Goal: Task Accomplishment & Management: Use online tool/utility

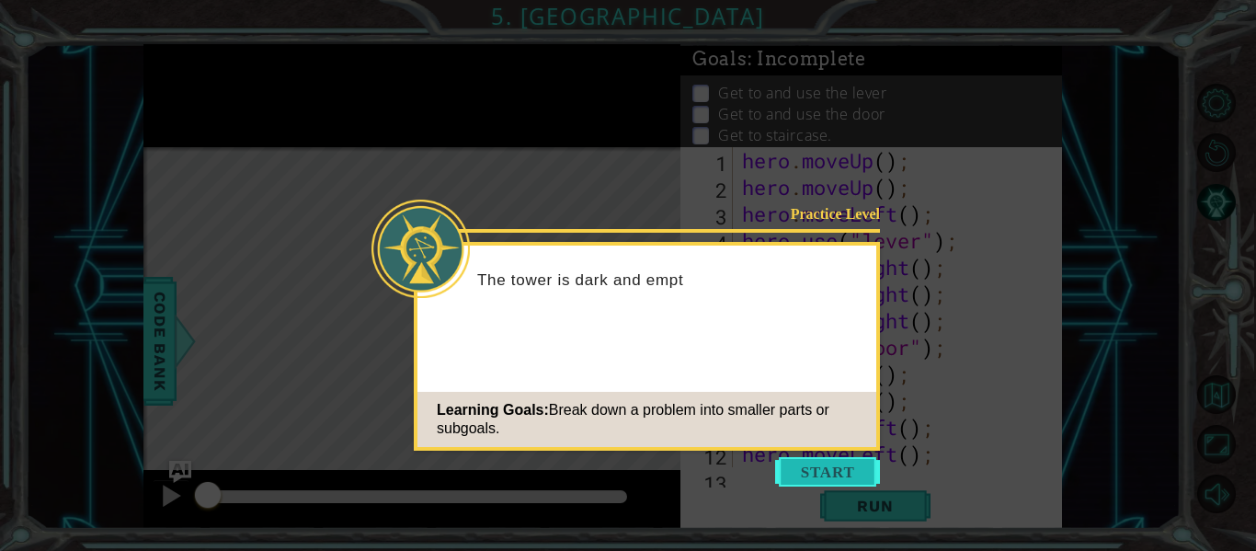
click at [803, 476] on button "Start" at bounding box center [827, 471] width 105 height 29
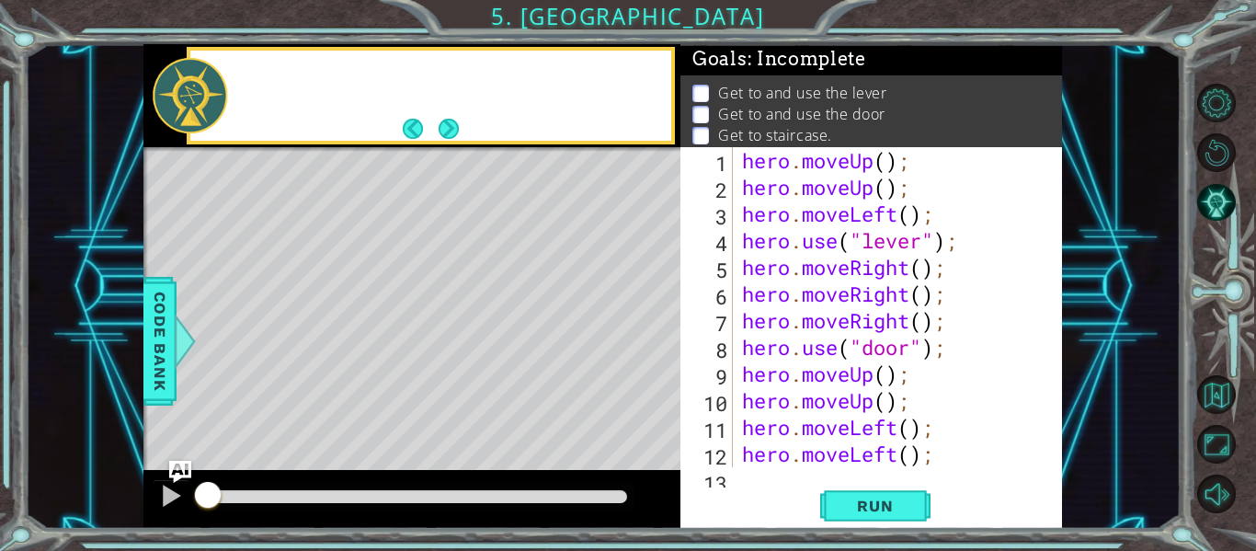
scroll to position [133, 0]
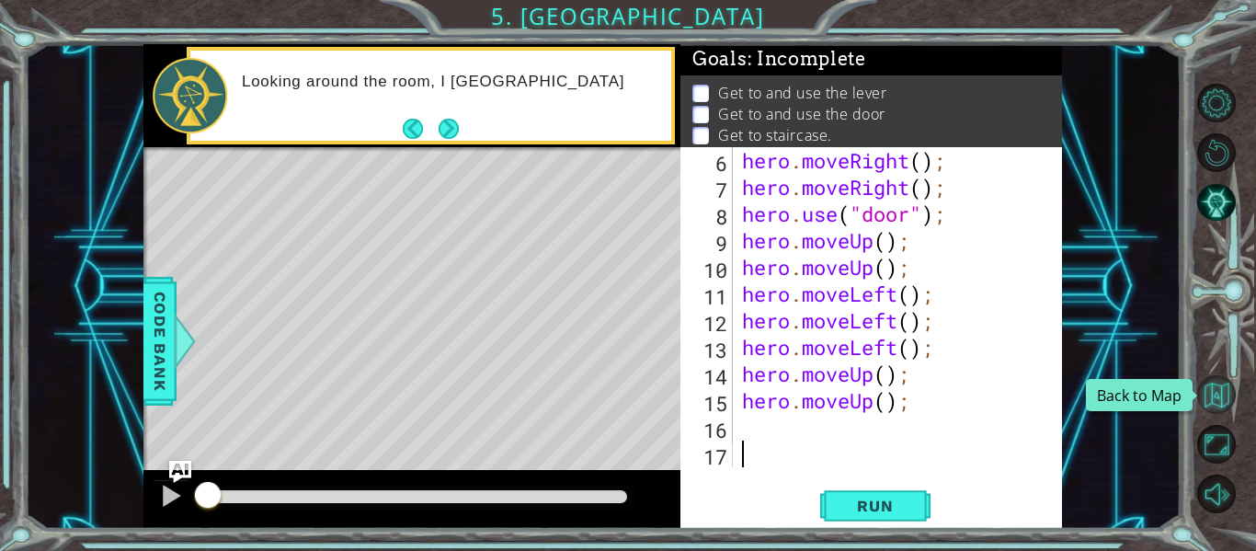
click at [1217, 391] on button "Back to Map" at bounding box center [1216, 394] width 39 height 39
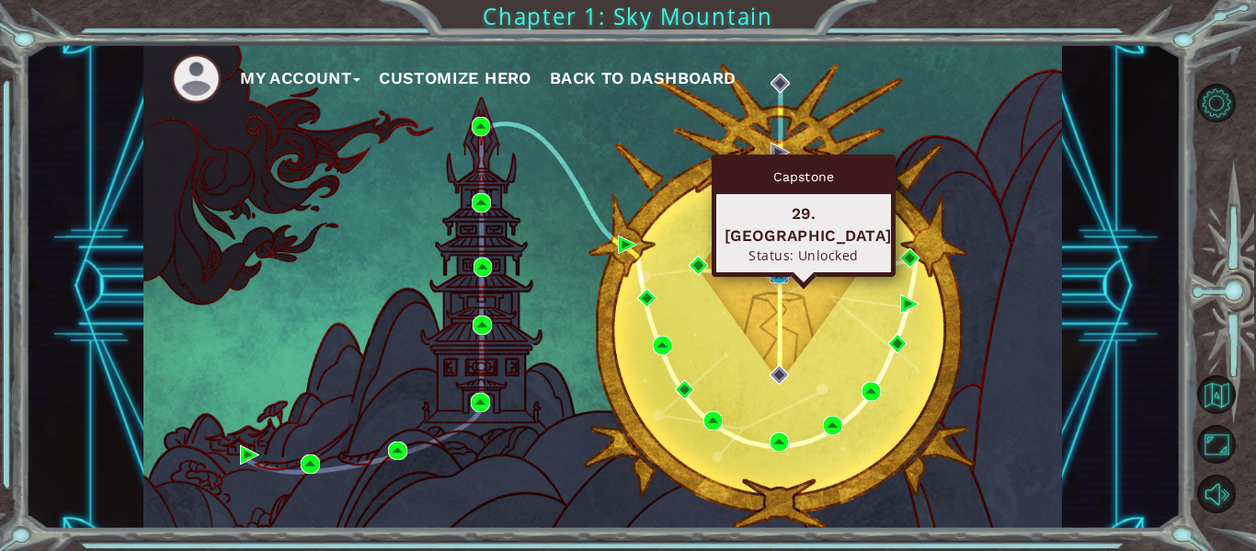
click at [769, 276] on img at bounding box center [778, 273] width 19 height 19
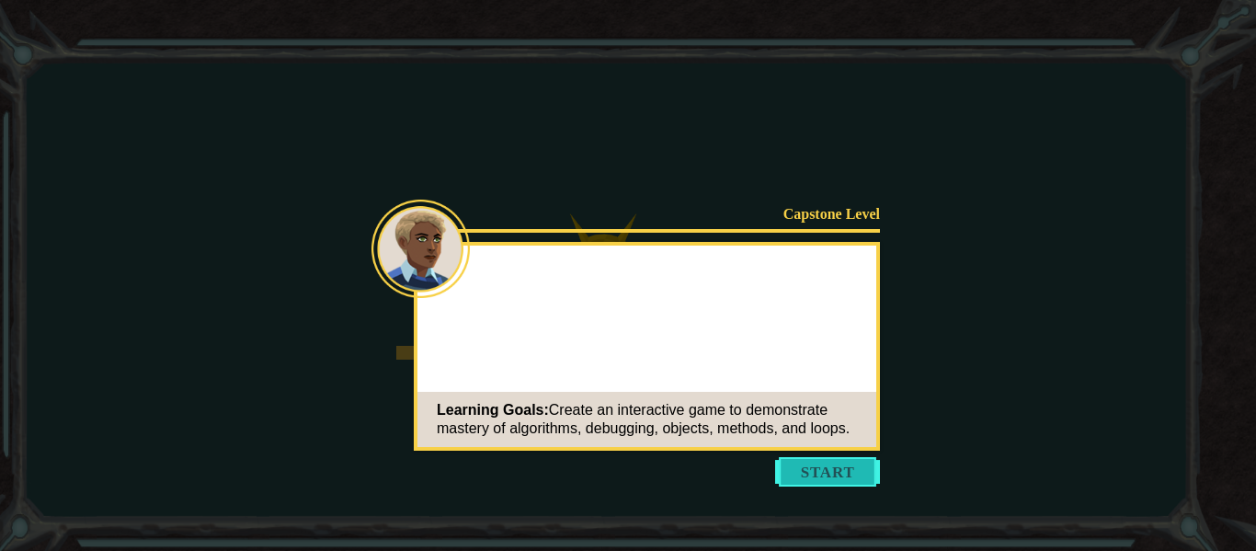
click at [805, 460] on button "Start" at bounding box center [827, 471] width 105 height 29
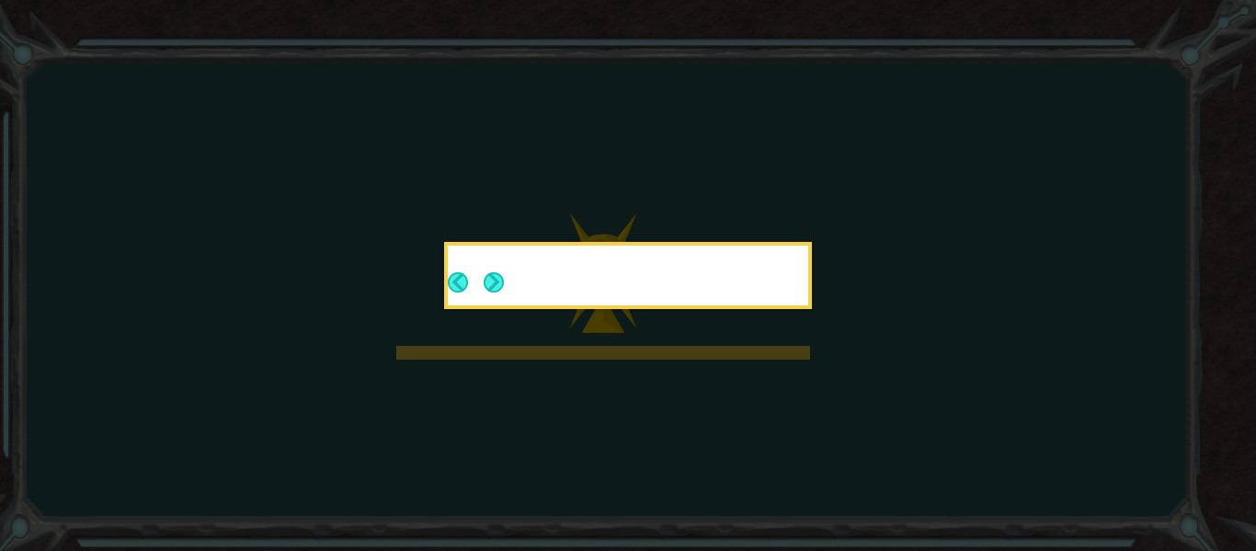
click at [805, 460] on icon at bounding box center [628, 275] width 1256 height 551
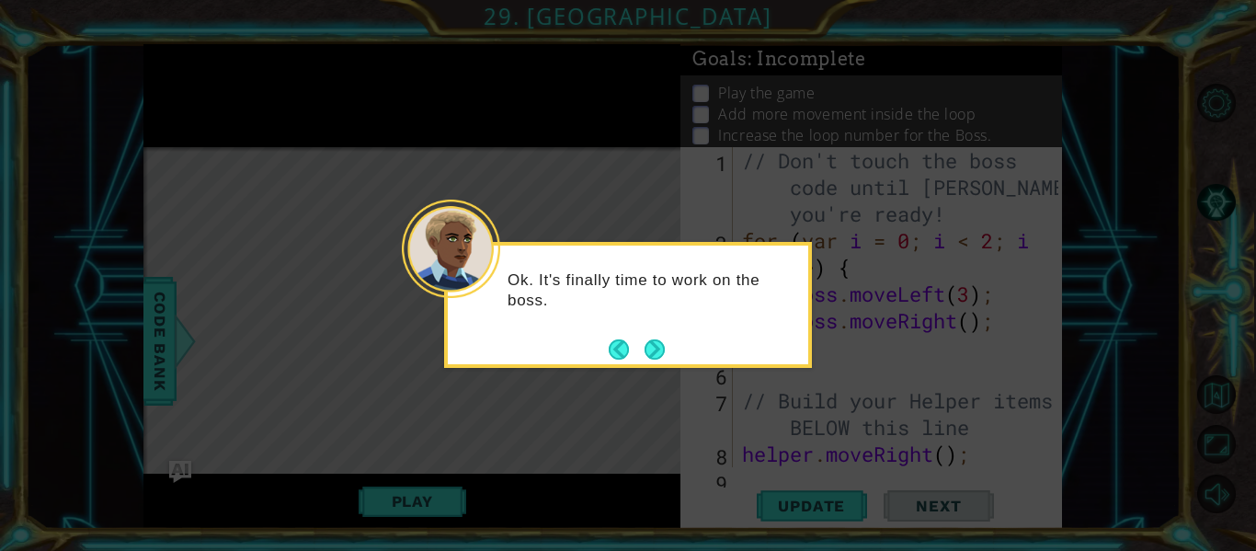
click at [653, 364] on div "Ok. It's finally time to work on the boss." at bounding box center [628, 305] width 368 height 126
click at [652, 359] on button "Next" at bounding box center [654, 349] width 20 height 20
click at [652, 359] on icon at bounding box center [628, 275] width 1256 height 551
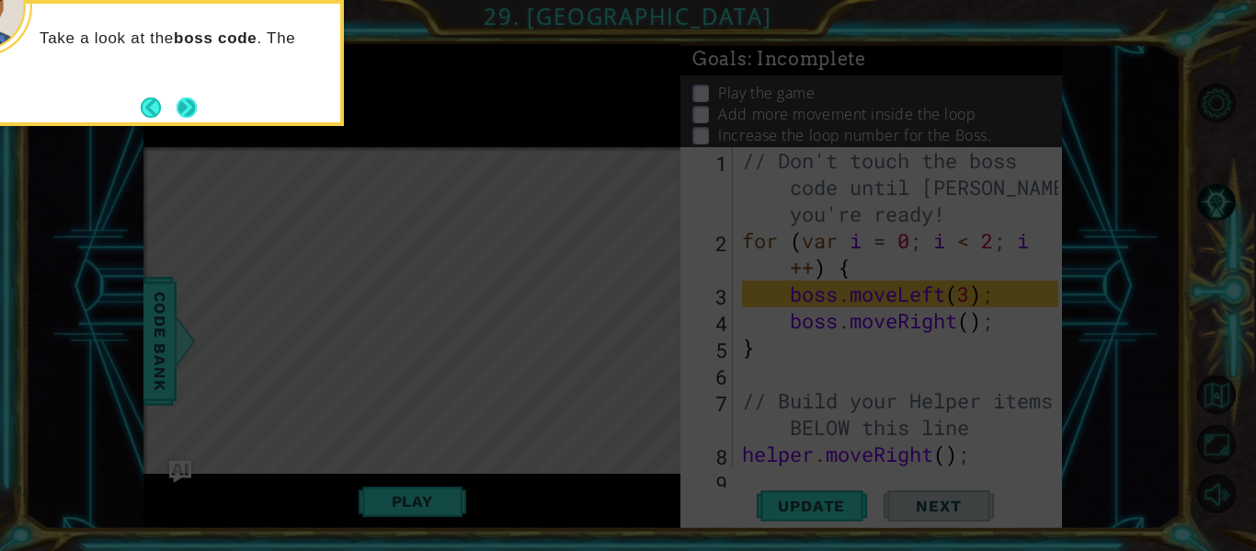
click at [197, 117] on button "Next" at bounding box center [186, 107] width 20 height 20
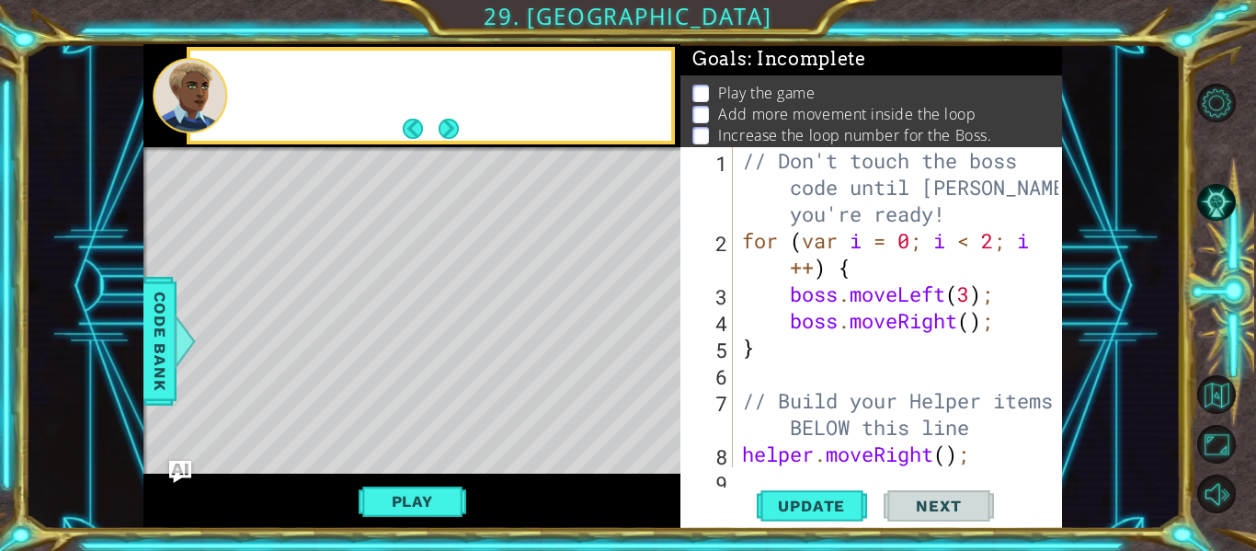
click at [197, 117] on div at bounding box center [190, 95] width 74 height 75
click at [459, 127] on button "Next" at bounding box center [448, 129] width 20 height 20
click at [459, 127] on div at bounding box center [430, 96] width 481 height 90
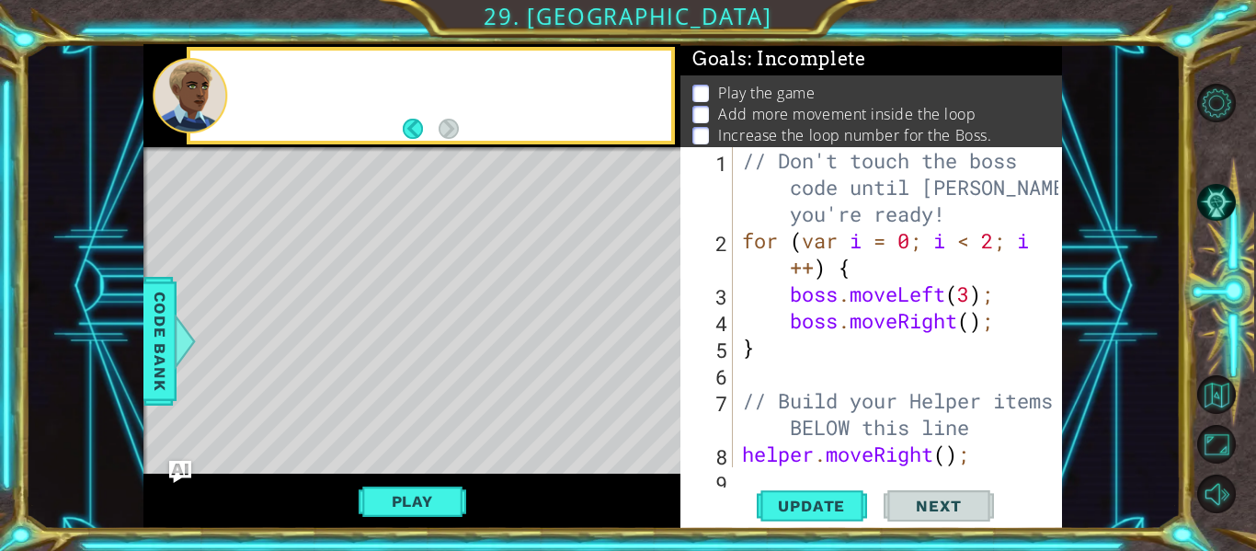
click at [459, 119] on div at bounding box center [450, 96] width 442 height 45
click at [459, 127] on div "You c" at bounding box center [450, 95] width 442 height 65
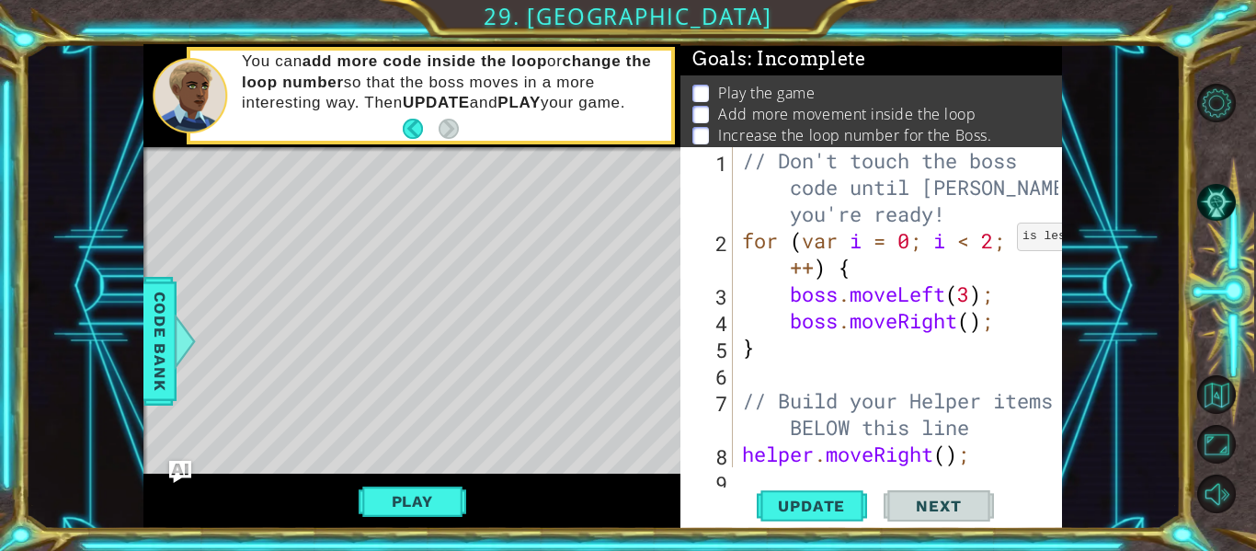
click at [1001, 240] on div "// Don't touch the boss code until [PERSON_NAME] says you're ready! for ( var i…" at bounding box center [902, 373] width 329 height 453
click at [974, 289] on div "// Don't touch the boss code until [PERSON_NAME] says you're ready! for ( var i…" at bounding box center [902, 373] width 329 height 453
type textarea "boss.moveLeft(4);"
click at [832, 500] on span "Update" at bounding box center [811, 505] width 104 height 18
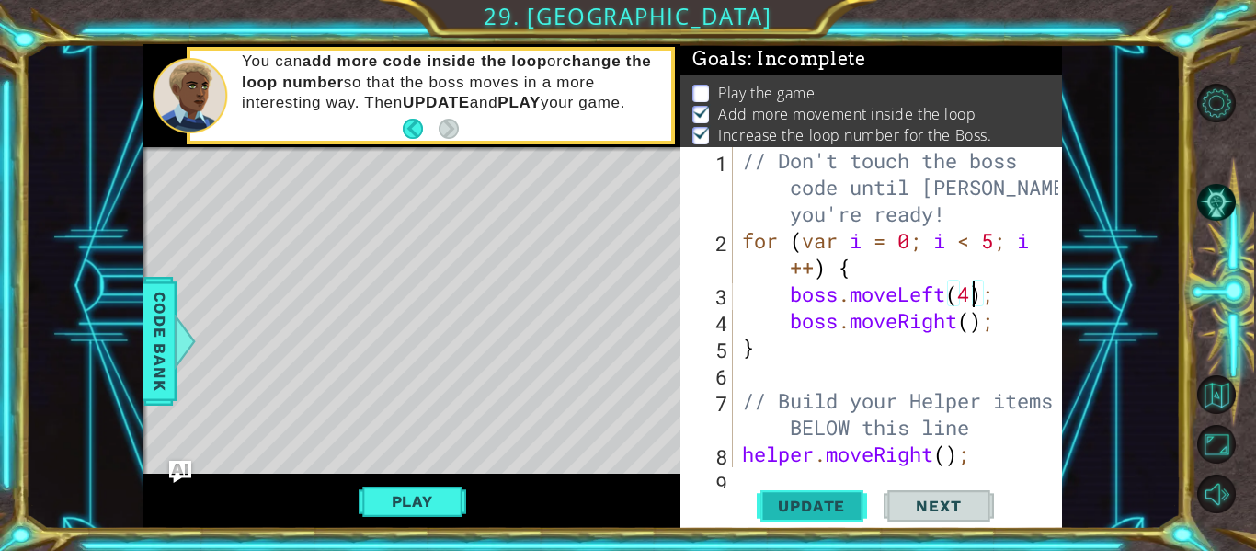
scroll to position [4, 0]
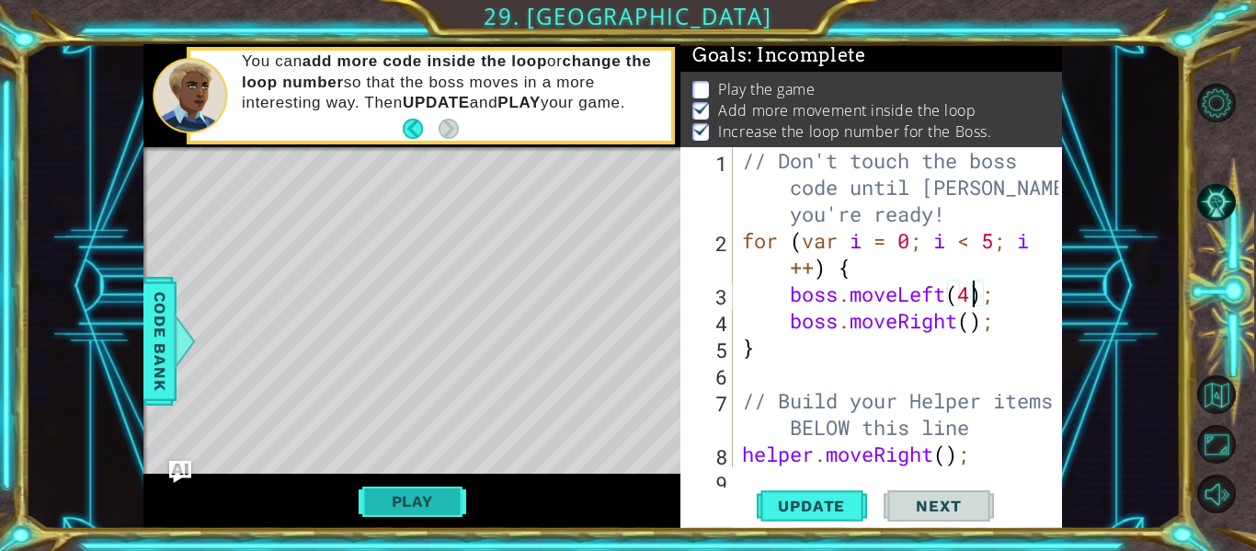
click at [413, 500] on button "Play" at bounding box center [413, 501] width 108 height 35
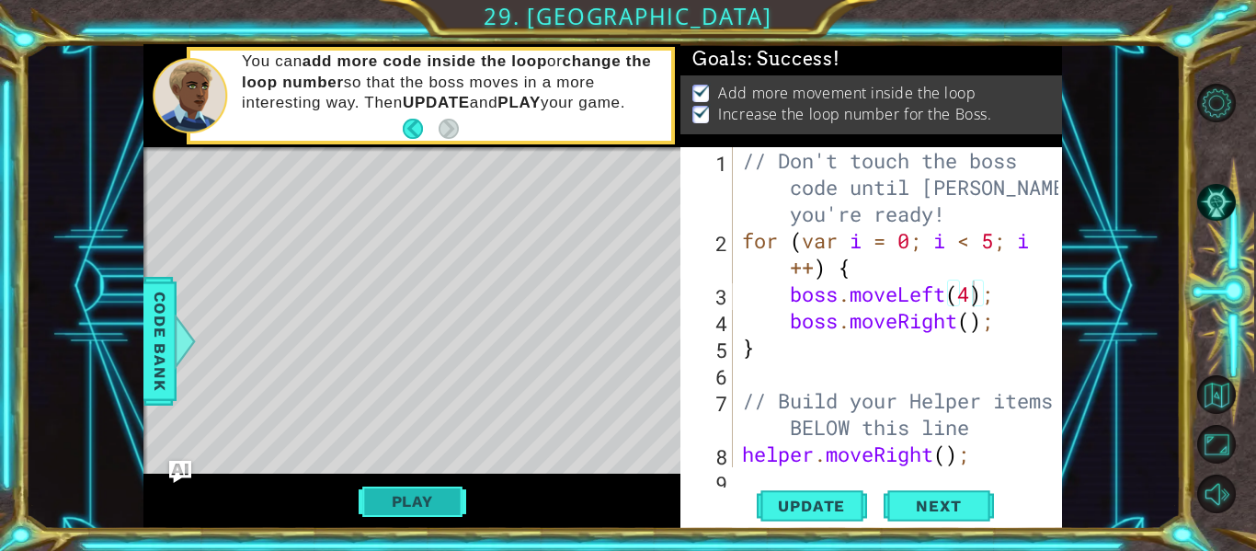
scroll to position [0, 0]
click at [963, 497] on span "Next" at bounding box center [938, 506] width 82 height 18
